Goal: Information Seeking & Learning: Find specific fact

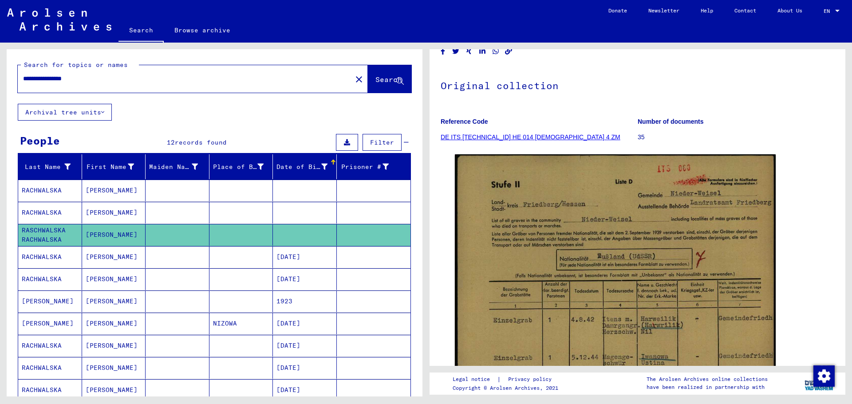
drag, startPoint x: 66, startPoint y: 77, endPoint x: 0, endPoint y: 77, distance: 65.7
click at [0, 77] on div "**********" at bounding box center [213, 220] width 426 height 354
type input "**********"
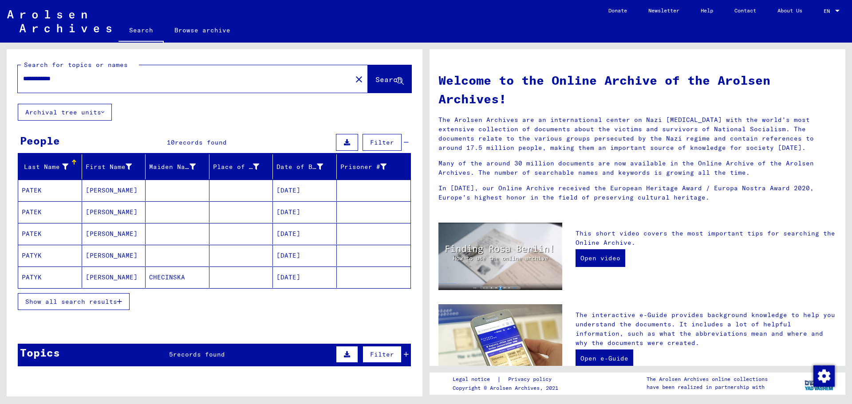
click at [113, 305] on span "Show all search results" at bounding box center [71, 302] width 92 height 8
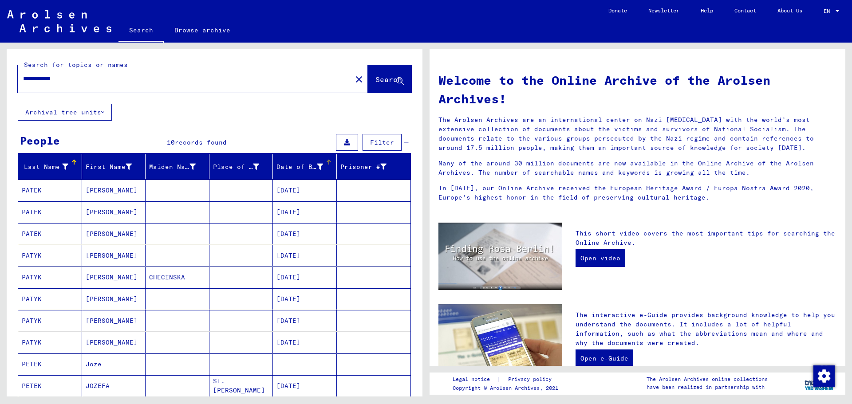
click at [299, 168] on div "Date of Birth" at bounding box center [300, 167] width 47 height 9
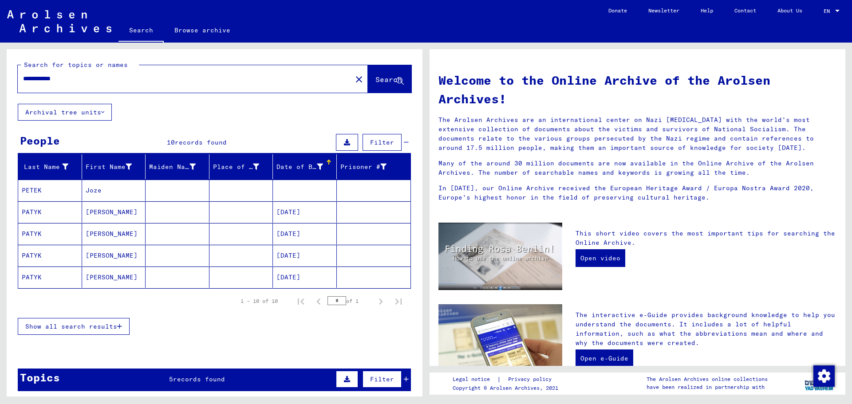
click at [100, 323] on span "Show all search results" at bounding box center [71, 327] width 92 height 8
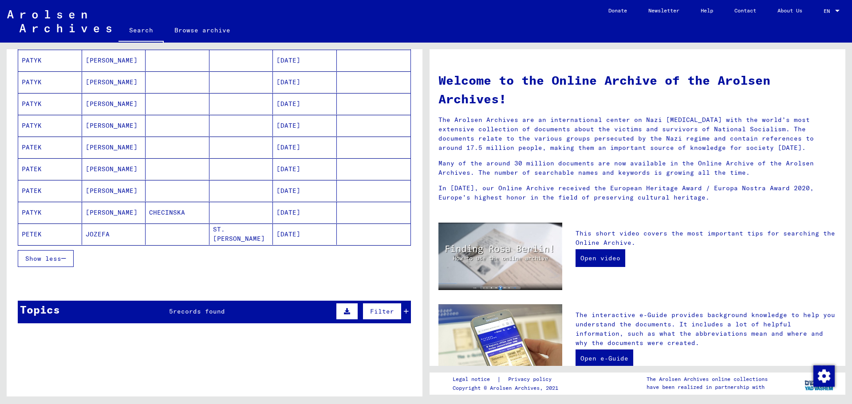
scroll to position [178, 0]
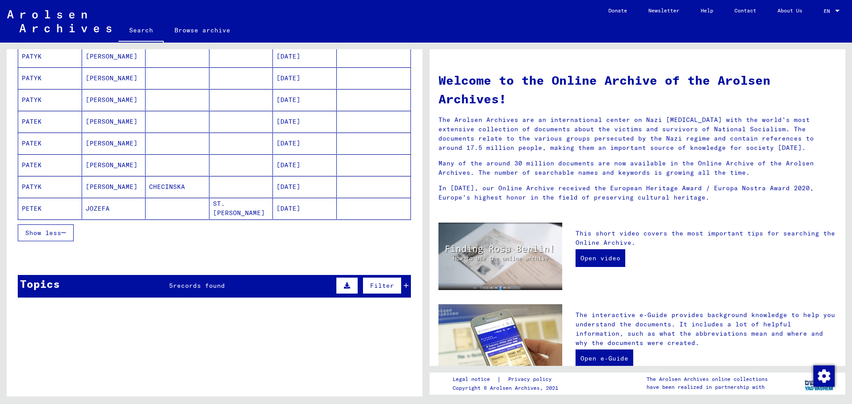
click at [247, 292] on div "Topics 5 records found Filter" at bounding box center [214, 286] width 393 height 23
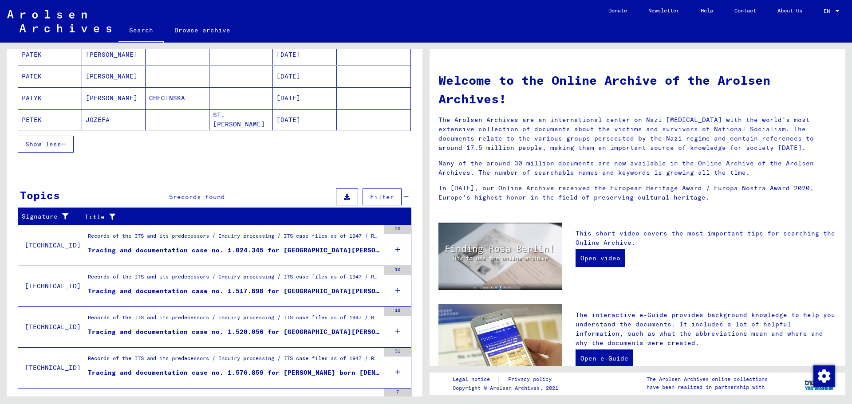
click at [310, 250] on div "Tracing and documentation case no. 1.024.345 for [GEOGRAPHIC_DATA][PERSON_NAME]…" at bounding box center [234, 250] width 292 height 9
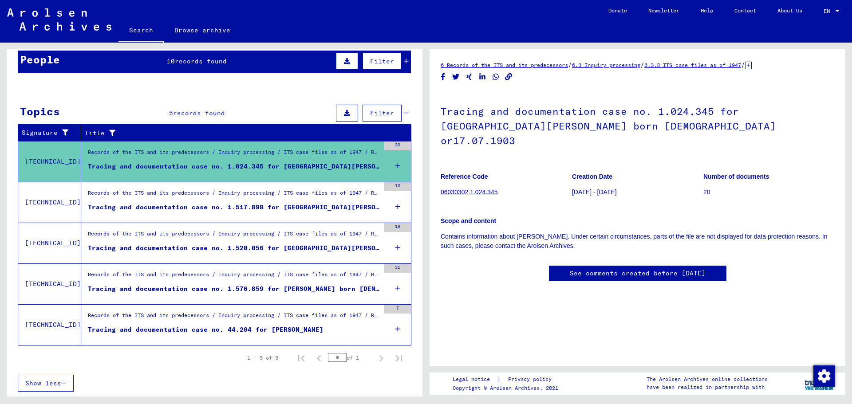
scroll to position [81, 0]
click at [342, 206] on div "Tracing and documentation case no. 1.517.898 for [GEOGRAPHIC_DATA][PERSON_NAME]…" at bounding box center [234, 207] width 292 height 9
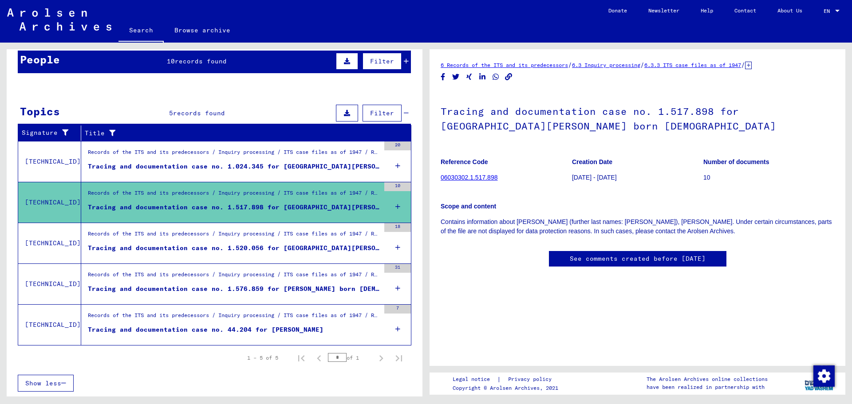
click at [338, 228] on mat-cell at bounding box center [374, 221] width 74 height 22
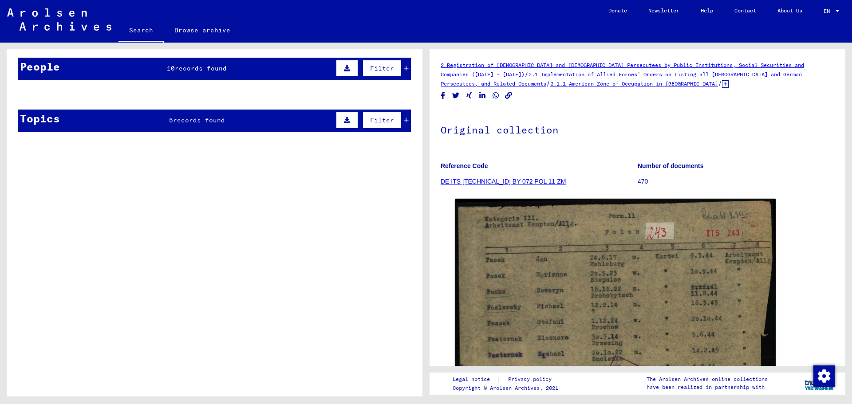
click at [291, 126] on mat-cell at bounding box center [305, 117] width 64 height 22
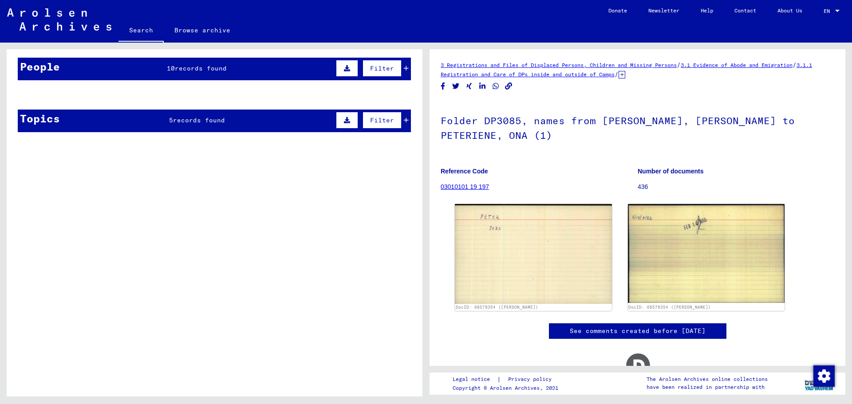
click at [280, 123] on mat-cell at bounding box center [305, 117] width 64 height 22
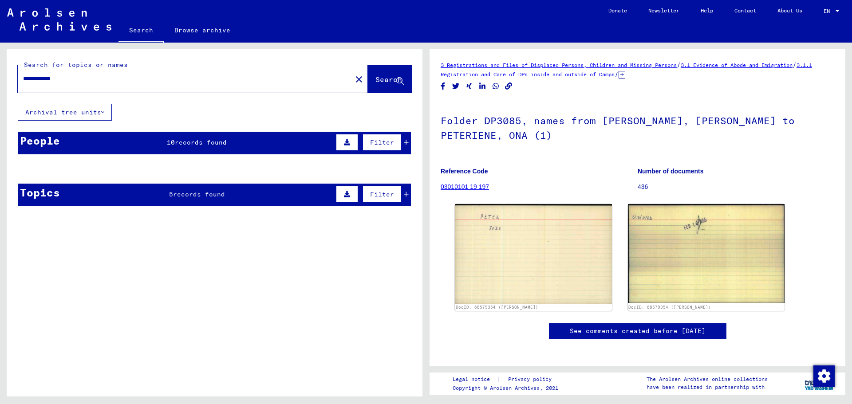
click at [187, 199] on mat-cell at bounding box center [178, 191] width 64 height 22
click at [253, 198] on mat-cell at bounding box center [242, 191] width 64 height 22
click at [260, 142] on div "People 10 records found Filter" at bounding box center [214, 143] width 393 height 23
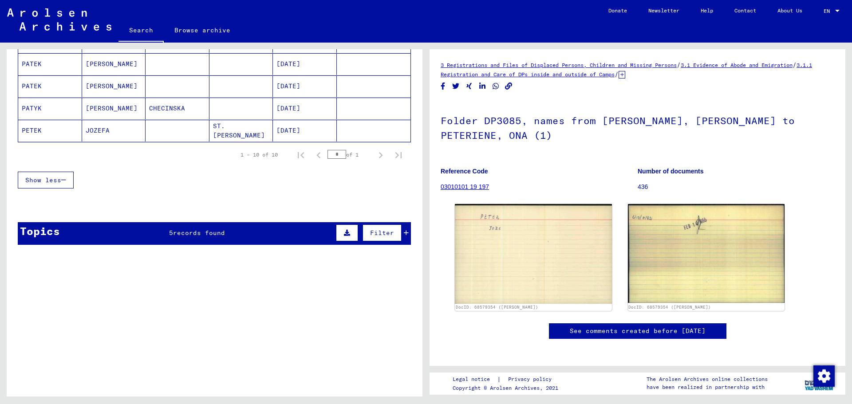
scroll to position [311, 0]
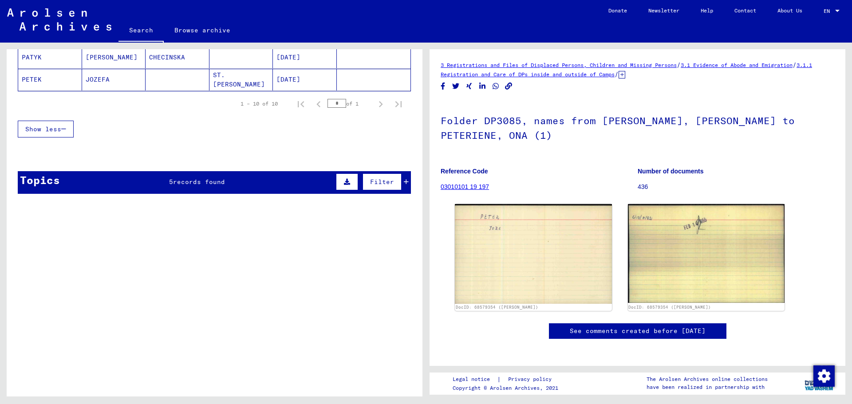
click at [207, 189] on div "Topics 5 records found Filter" at bounding box center [214, 182] width 393 height 23
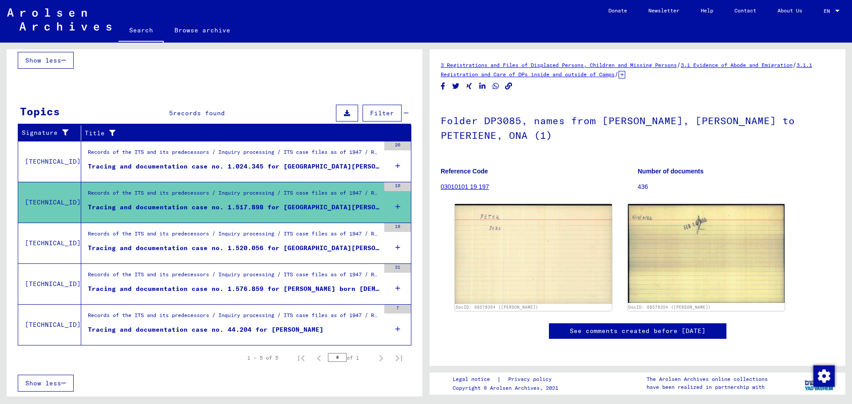
click at [329, 250] on div "Tracing and documentation case no. 1.520.056 for [GEOGRAPHIC_DATA][PERSON_NAME]…" at bounding box center [234, 248] width 292 height 9
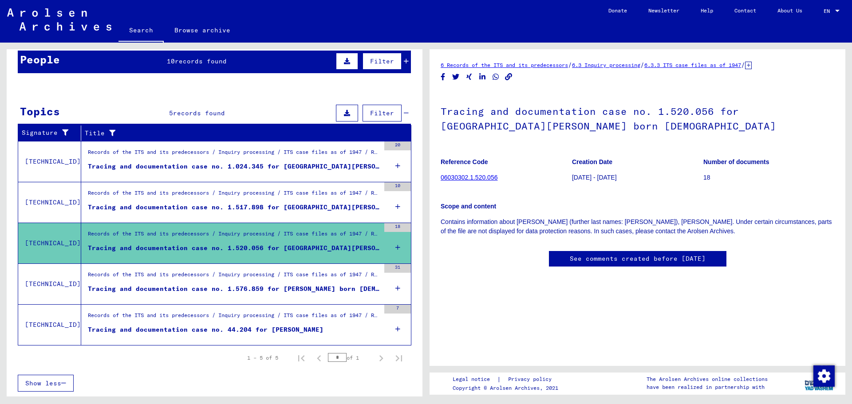
click at [311, 287] on div "Tracing and documentation case no. 1.576.859 for [PERSON_NAME] born [DEMOGRAPHI…" at bounding box center [234, 289] width 292 height 9
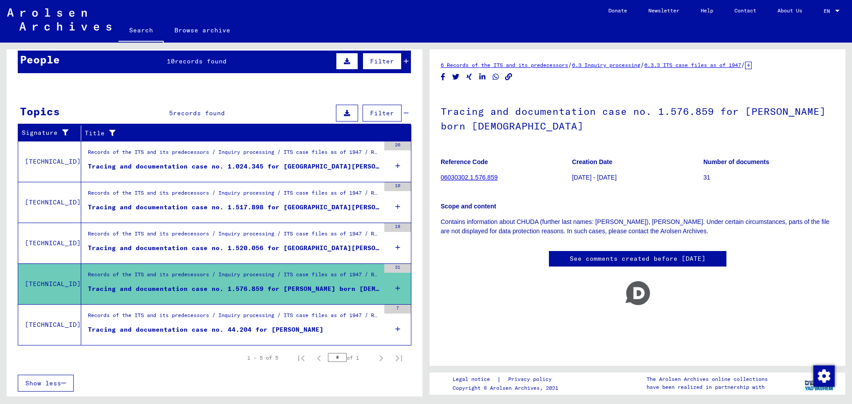
click at [308, 317] on div "Records of the ITS and its predecessors / Inquiry processing / ITS case files a…" at bounding box center [234, 318] width 292 height 12
